Goal: Go to known website: Access a specific website the user already knows

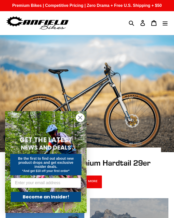
click at [0, 0] on x-citi-chrome-extension at bounding box center [0, 0] width 0 height 0
